Goal: Find specific page/section: Find specific page/section

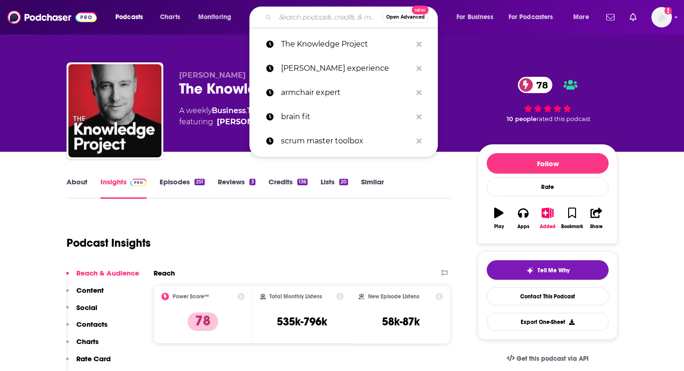
click at [314, 19] on input "Search podcasts, credits, & more..." at bounding box center [328, 17] width 107 height 15
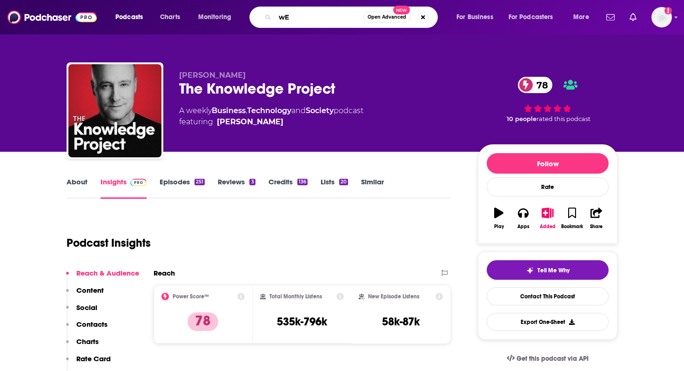
type input "w"
type input "We Met at [GEOGRAPHIC_DATA]"
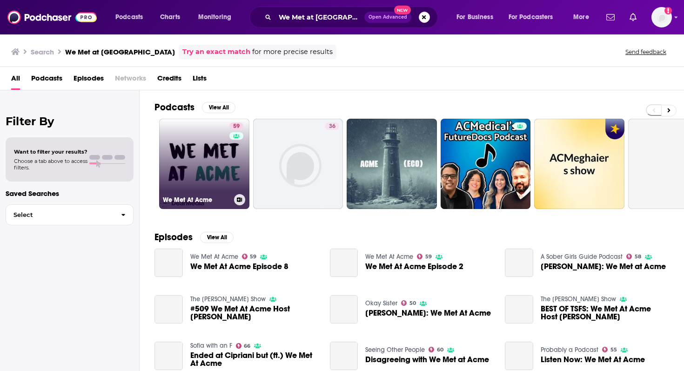
click at [201, 166] on link "59 We Met At Acme" at bounding box center [204, 164] width 90 height 90
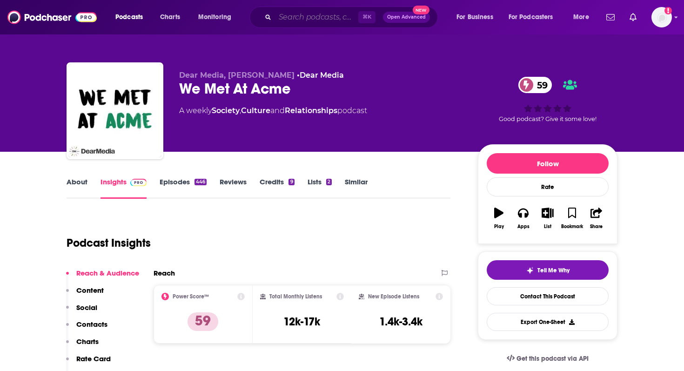
click at [296, 18] on input "Search podcasts, credits, & more..." at bounding box center [316, 17] width 83 height 15
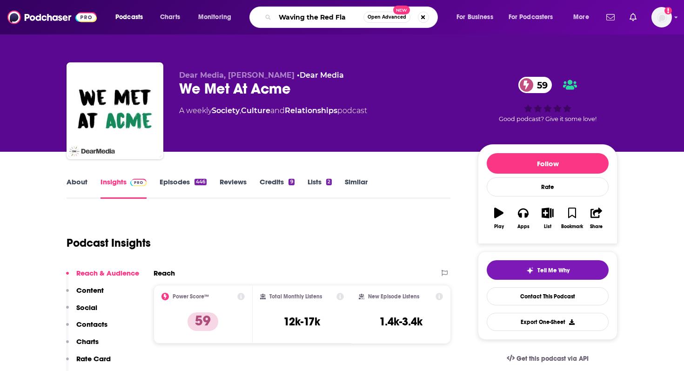
type input "Waving the Red Flag"
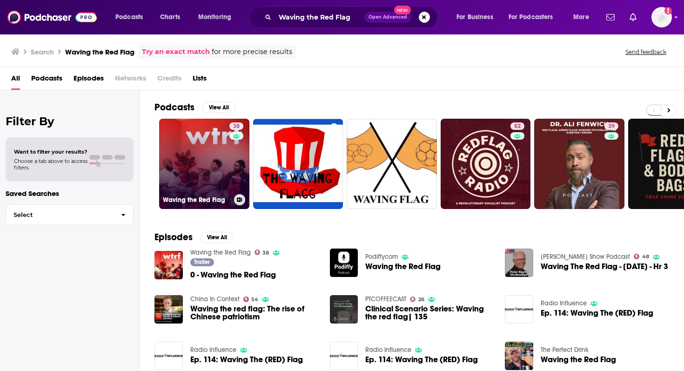
click at [181, 166] on link "38 Waving the Red Flag" at bounding box center [204, 164] width 90 height 90
